Goal: Task Accomplishment & Management: Manage account settings

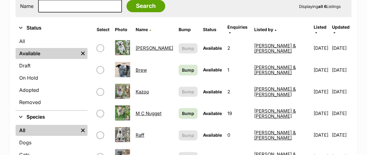
scroll to position [203, 0]
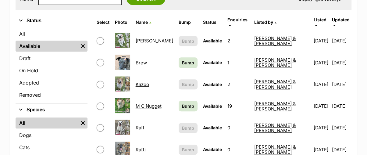
click at [150, 74] on td "Kazoo" at bounding box center [154, 84] width 42 height 21
click at [149, 81] on link "Kazoo" at bounding box center [142, 84] width 13 height 6
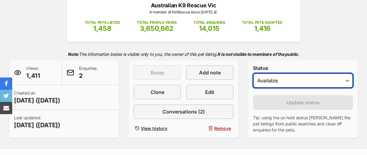
click at [287, 73] on select "Draft - not available as listing has enquires Available On hold Adopted" at bounding box center [303, 80] width 100 height 15
select select "rehomed"
click at [253, 73] on select "Draft - not available as listing has enquires Available On hold Adopted" at bounding box center [303, 80] width 100 height 15
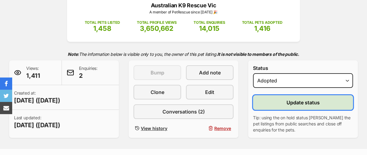
click at [285, 95] on button "Update status" at bounding box center [303, 102] width 100 height 15
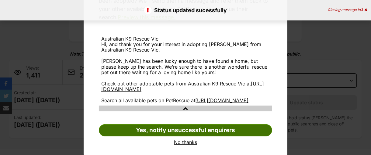
click at [261, 133] on link "Yes, notify unsuccessful enquirers" at bounding box center [186, 130] width 174 height 12
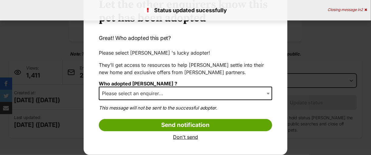
scroll to position [32, 0]
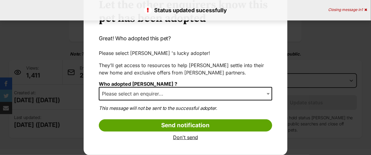
click at [267, 93] on span "Dialog Window - Close (Press escape to close)" at bounding box center [269, 93] width 6 height 13
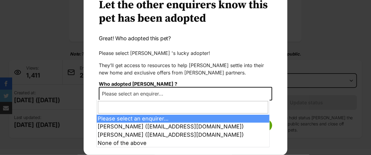
scroll to position [0, 0]
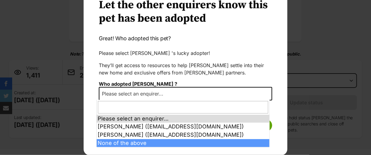
select select "other"
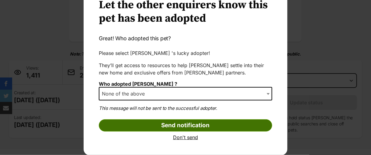
click at [163, 122] on input "Send notification" at bounding box center [186, 125] width 174 height 12
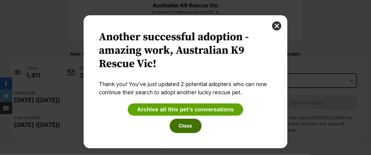
click at [182, 122] on button "Close" at bounding box center [186, 125] width 32 height 14
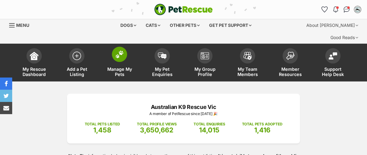
click at [119, 50] on img at bounding box center [119, 54] width 9 height 8
